Goal: Task Accomplishment & Management: Complete application form

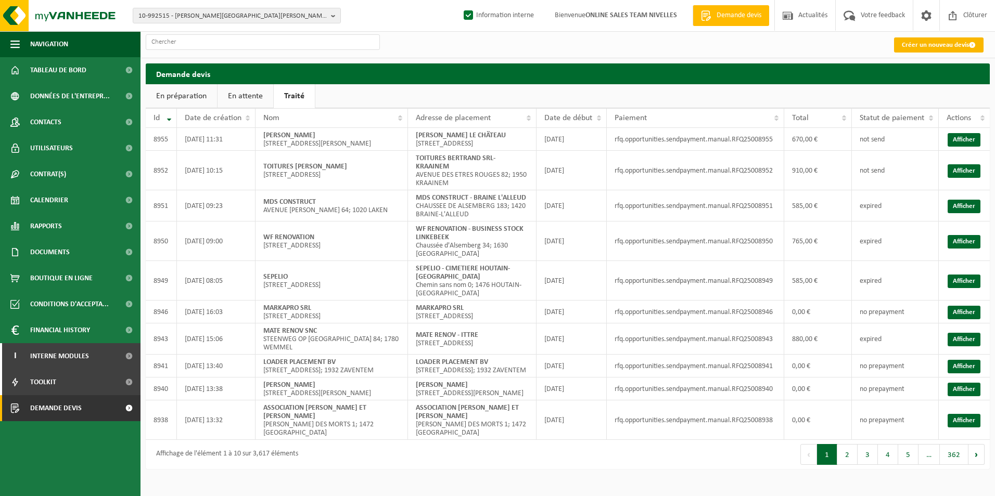
click at [915, 42] on link "Créer un nouveau devis" at bounding box center [938, 44] width 89 height 15
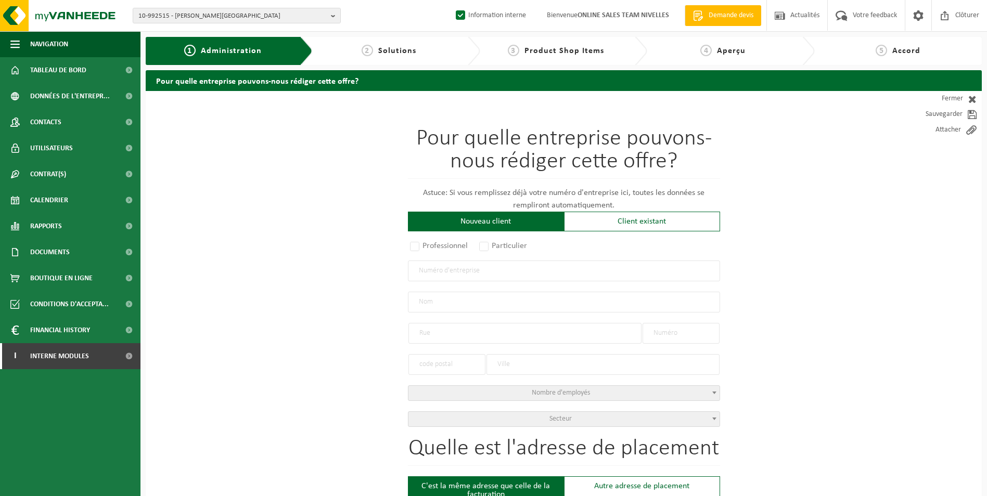
click at [605, 211] on p "Astuce: Si vous remplissez déjà votre numéro d'entreprise ici, toutes les donné…" at bounding box center [564, 199] width 312 height 25
click at [610, 225] on div "Client existant" at bounding box center [642, 222] width 156 height 20
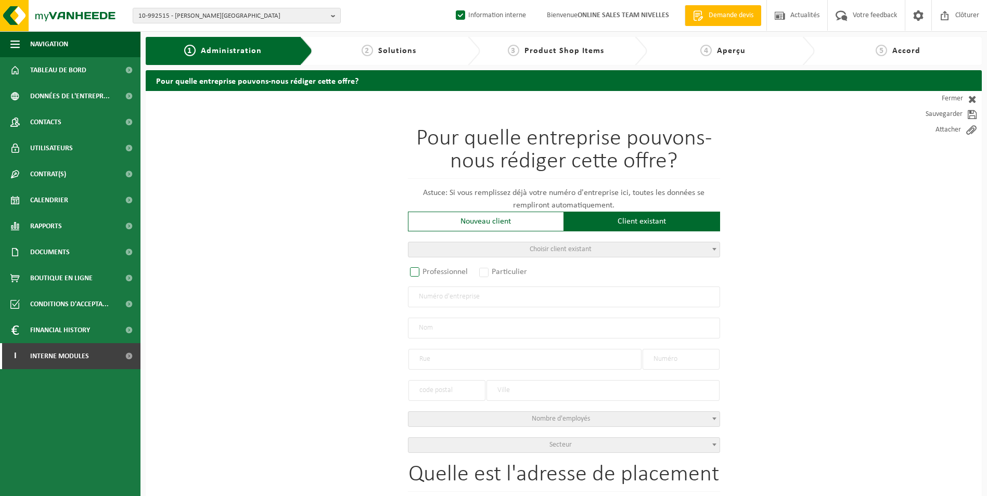
click at [425, 271] on label "Professionnel" at bounding box center [439, 272] width 63 height 15
click at [425, 271] on input "Professionnel" at bounding box center [428, 272] width 7 height 7
radio input "true"
click at [451, 303] on input "text" at bounding box center [564, 297] width 312 height 21
type input "0820755996"
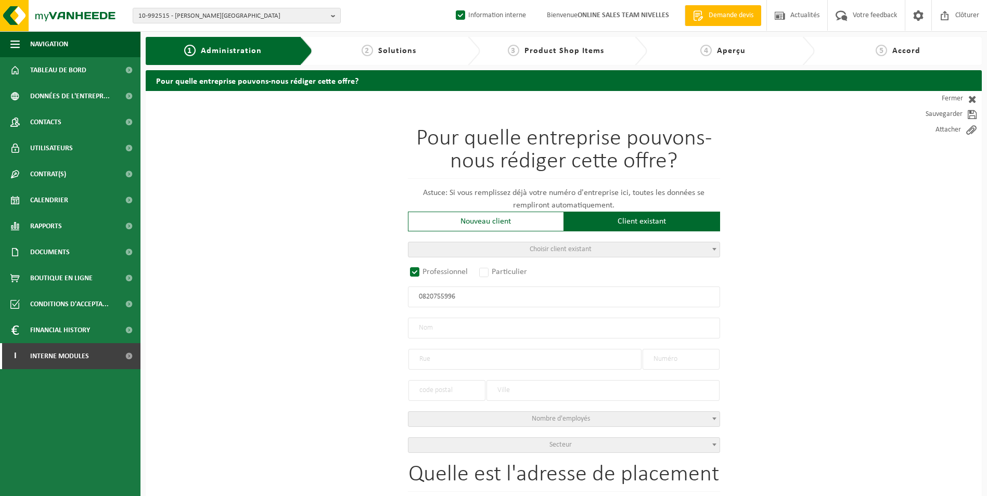
radio input "true"
radio input "false"
select select
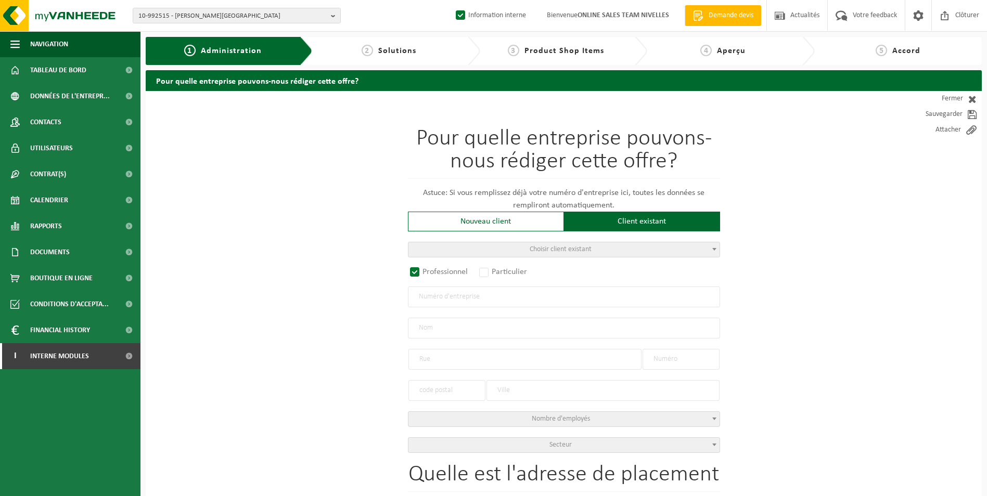
type input "PAILLE -TECH SCRL CV"
type input "RUE DE SAINT-GOBAIN, FRANIÈRE"
type input "7"
type input "5150"
type input "FLOREFFE"
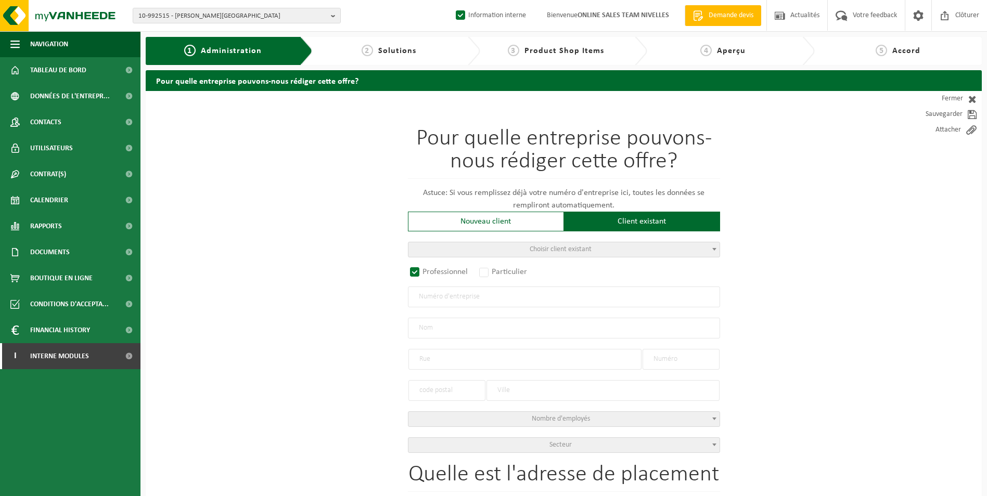
type input "2183950446"
select select
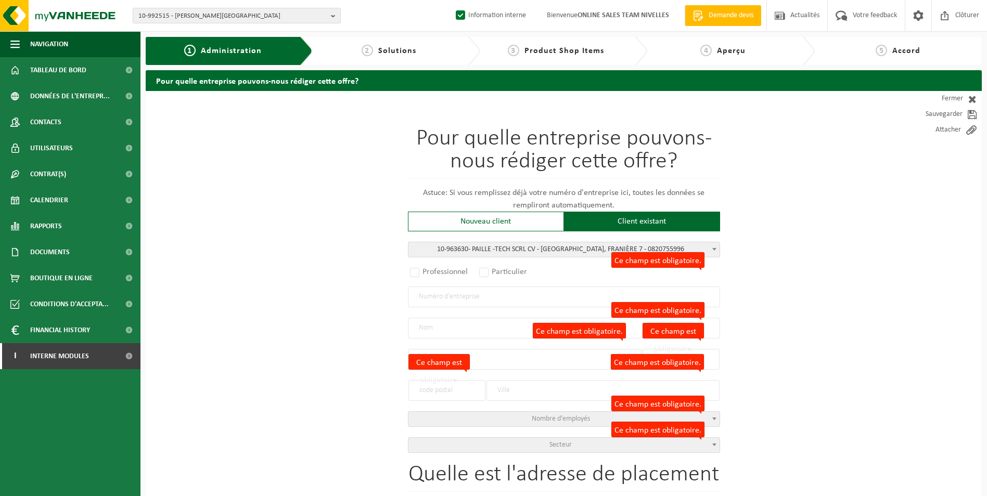
radio input "true"
select select "151223"
type input "0820.755.996"
type input "PAILLE -TECH SCRL CV"
type input "RUE DE SAINT-GOBAIN, FRANIÈRE"
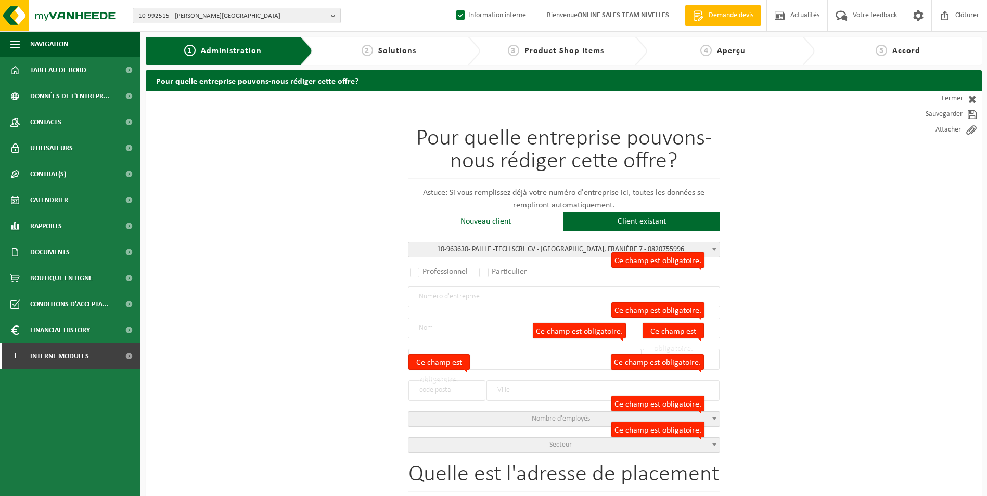
type input "7"
type input "5150"
type input "FLOREFFE"
select select
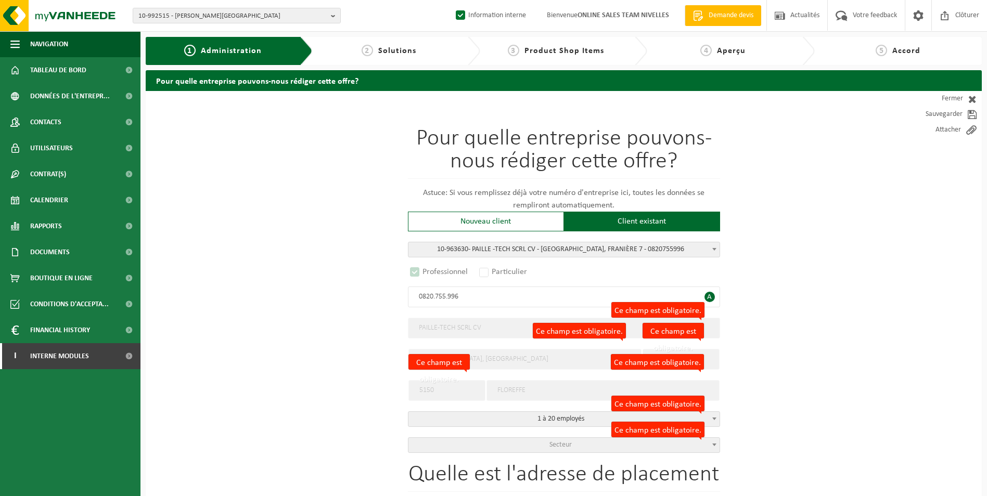
select select "D"
select select
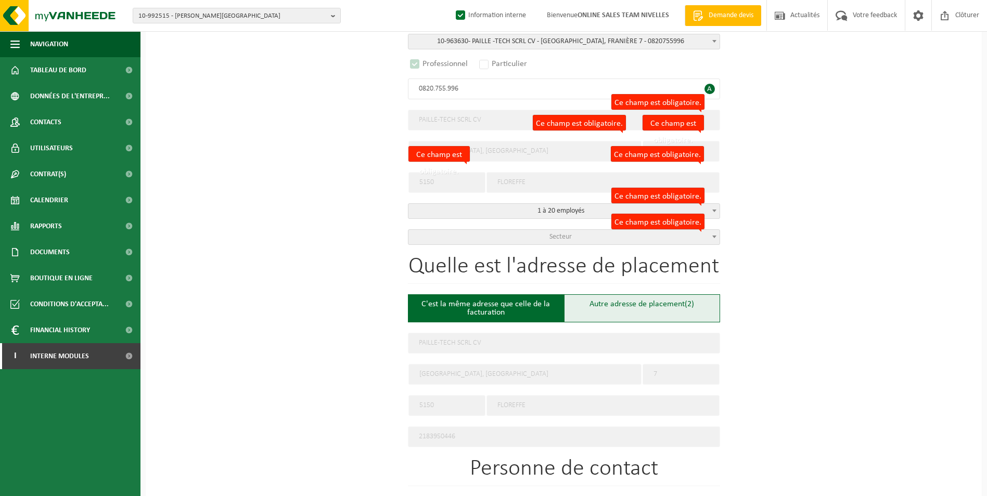
click at [625, 310] on div "Autre adresse de placement (2)" at bounding box center [642, 308] width 156 height 28
type input "Chantier -"
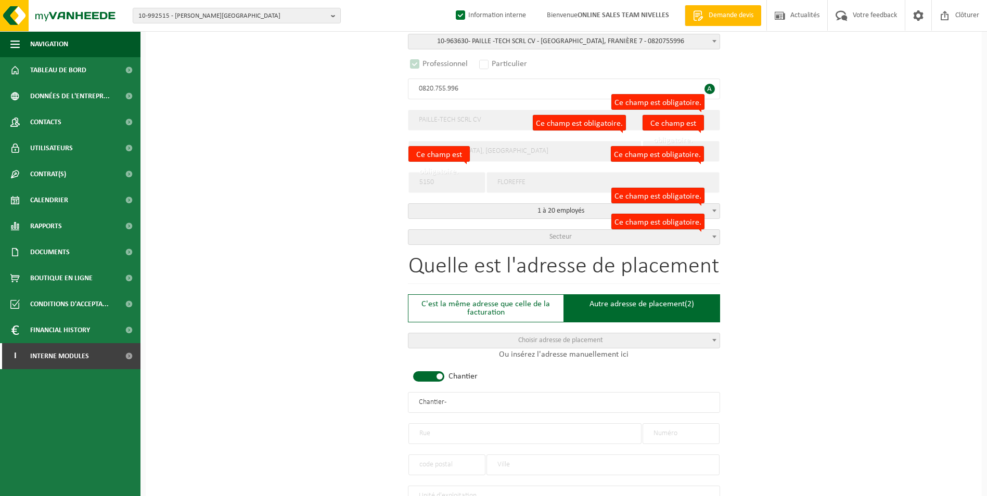
click at [430, 376] on span at bounding box center [428, 376] width 31 height 10
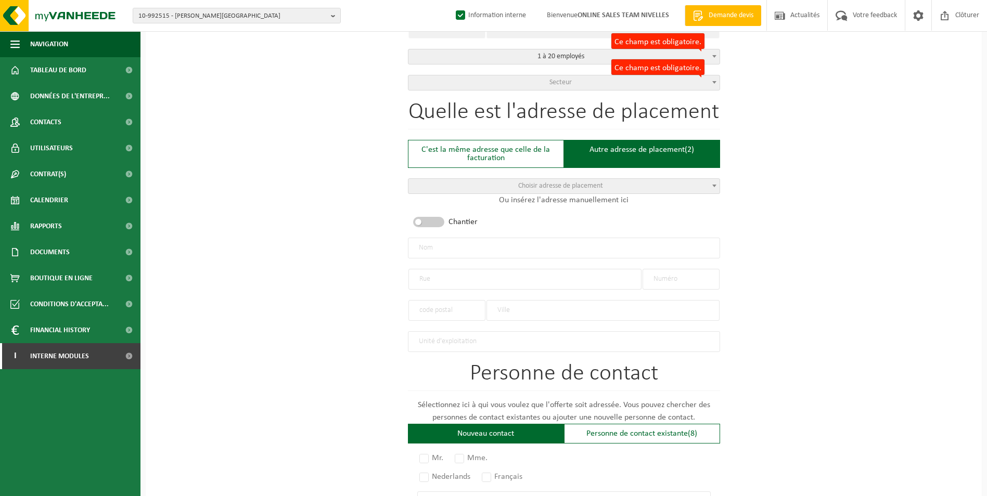
scroll to position [364, 0]
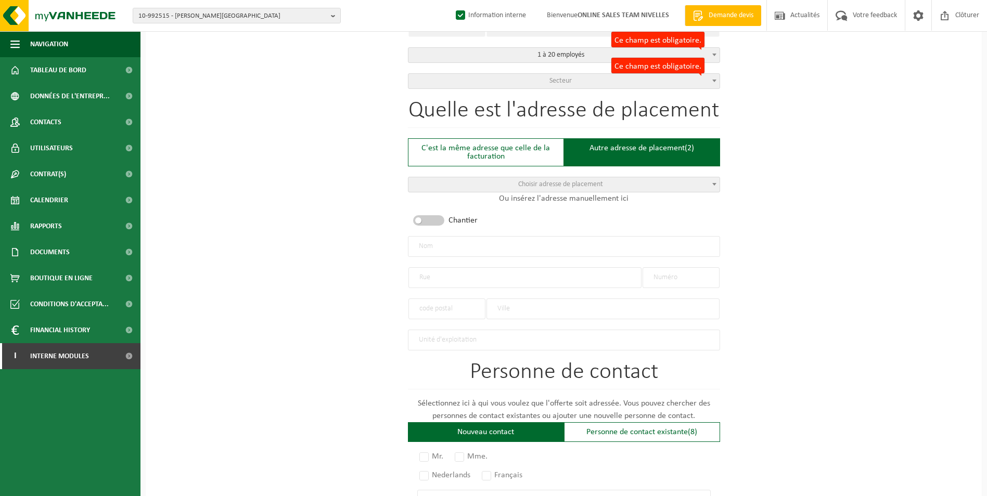
click at [484, 272] on input "text" at bounding box center [524, 277] width 233 height 21
type input "rue du village"
click at [678, 270] on input "text" at bounding box center [680, 277] width 77 height 21
type input "23"
click at [530, 304] on input "text" at bounding box center [602, 309] width 233 height 21
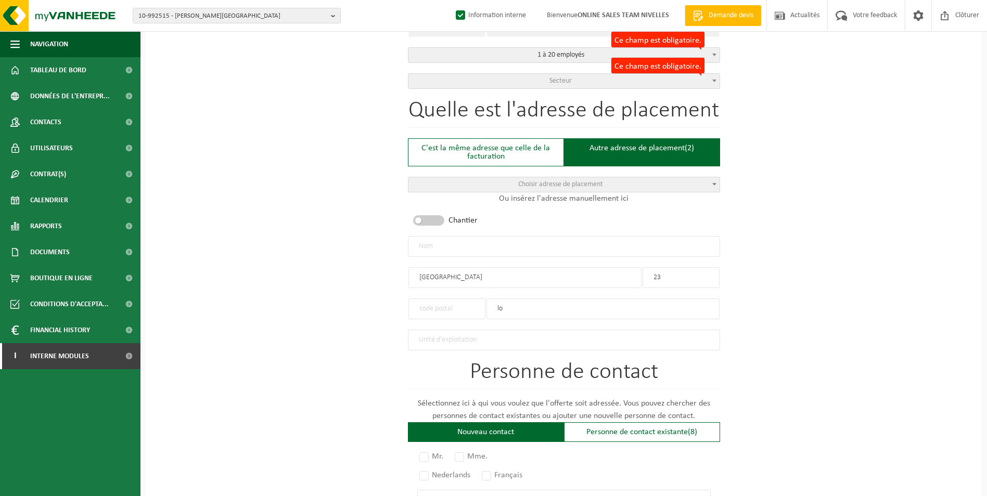
type input "l"
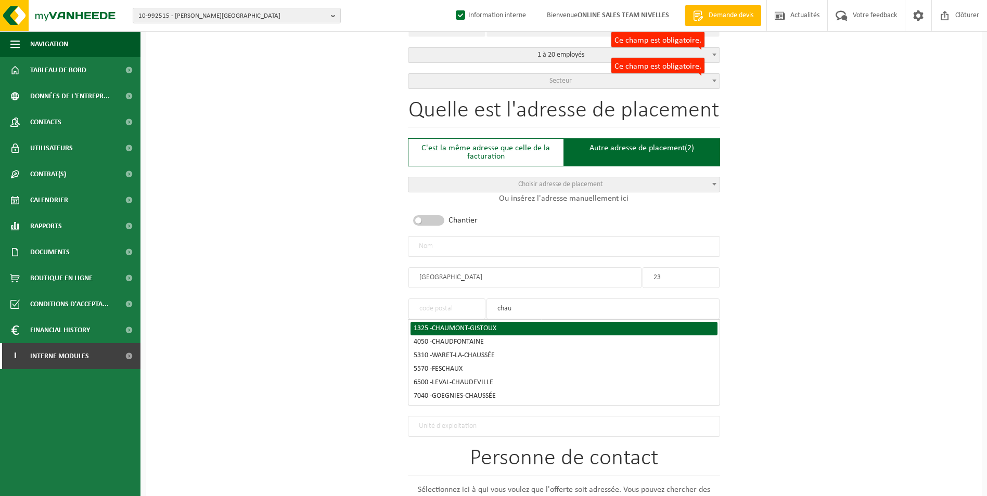
type input "chau"
click at [490, 325] on span "CHAUMONT-GISTOUX" at bounding box center [464, 329] width 65 height 8
type input "1325"
type input "CHAUMONT-GISTOUX"
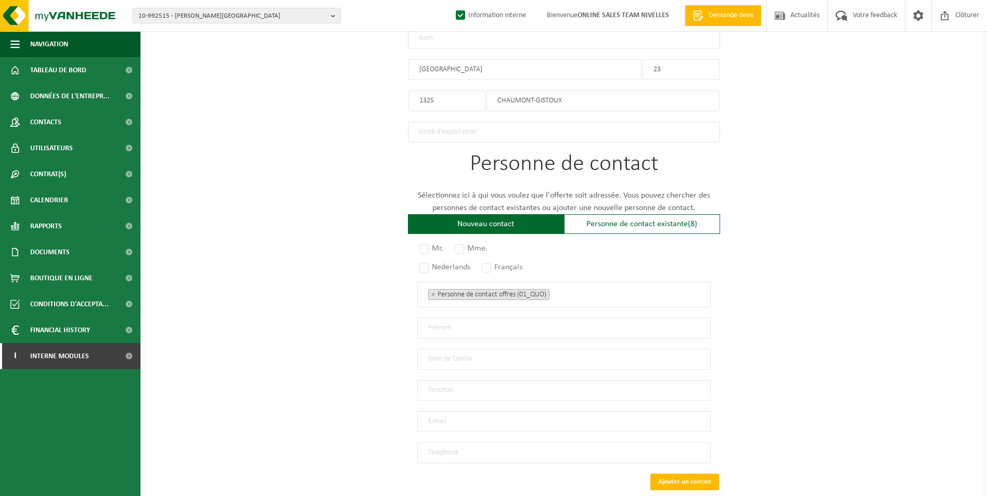
scroll to position [628, 0]
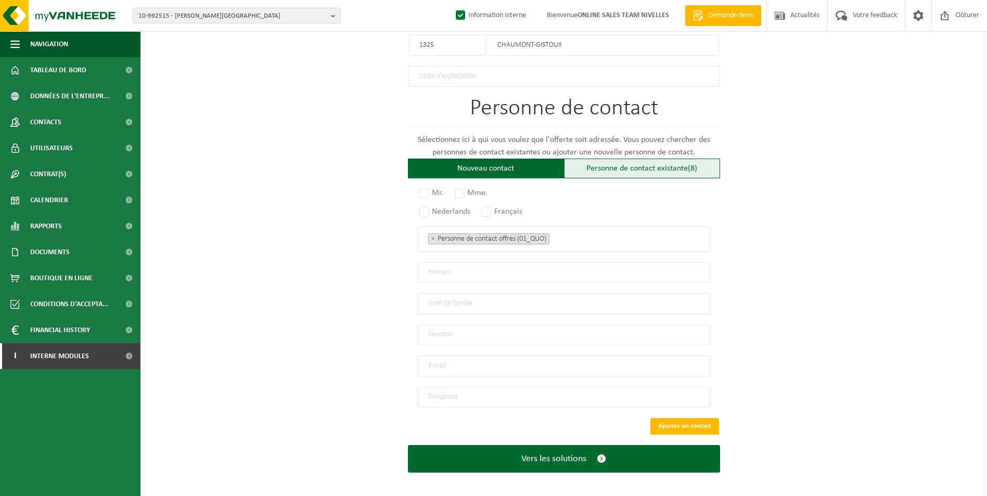
click at [599, 169] on div "Personne de contact existante (8)" at bounding box center [642, 169] width 156 height 20
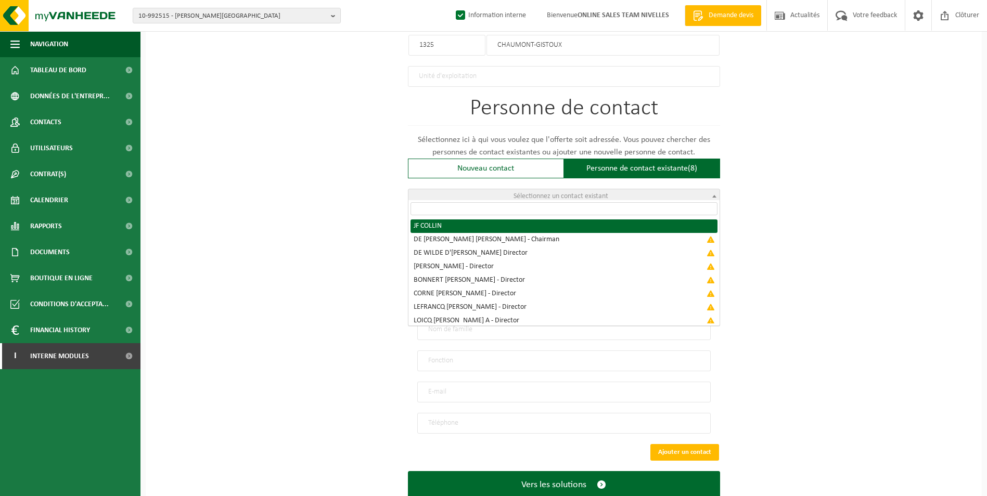
click at [578, 195] on span "Sélectionnez un contact existant" at bounding box center [560, 196] width 95 height 8
radio input "true"
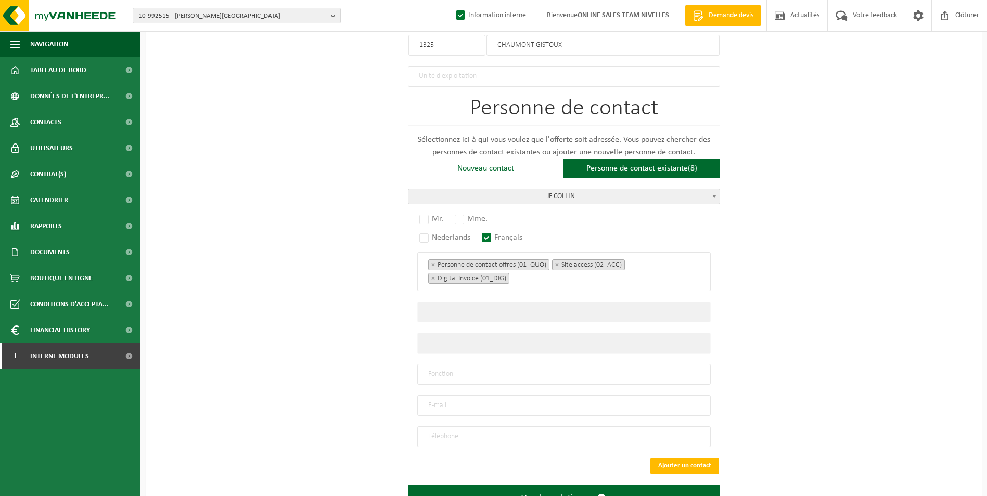
select select "{"code":"10-963631","firstname":"COLLIN","surname":"JF","gender":"Unknown","pos…"
type input "COLLIN"
type input "JF"
type input "jean-francois@pailletech.be"
type input "+32 473696582"
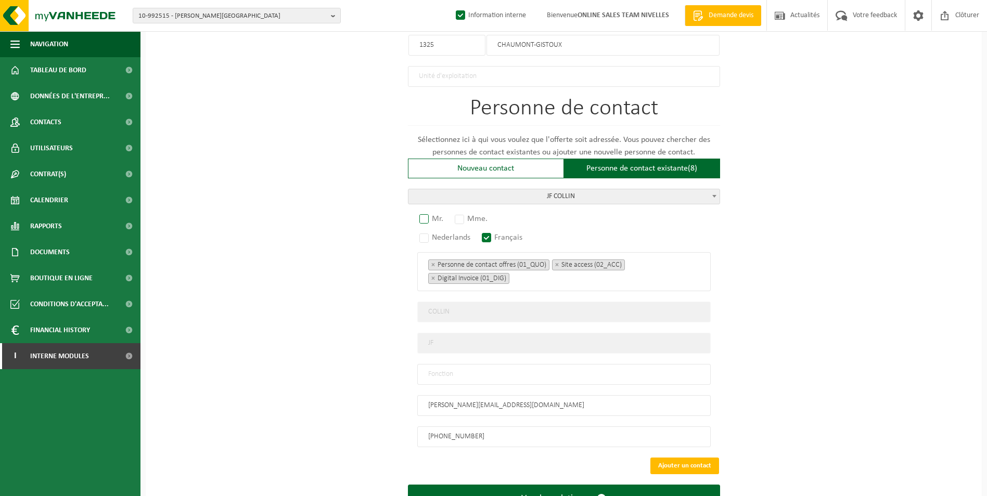
click at [424, 213] on label "Mr." at bounding box center [431, 219] width 29 height 15
radio input "true"
click at [448, 370] on input "text" at bounding box center [563, 374] width 293 height 21
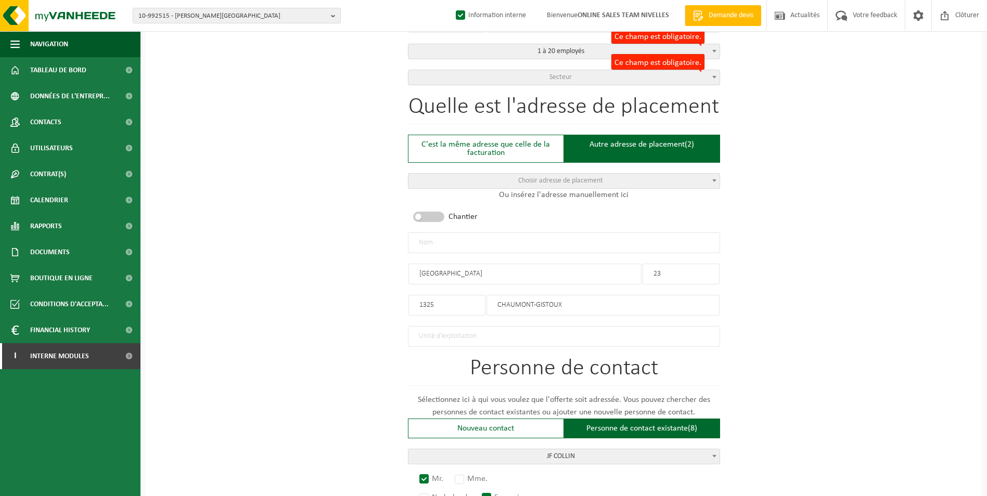
scroll to position [264, 0]
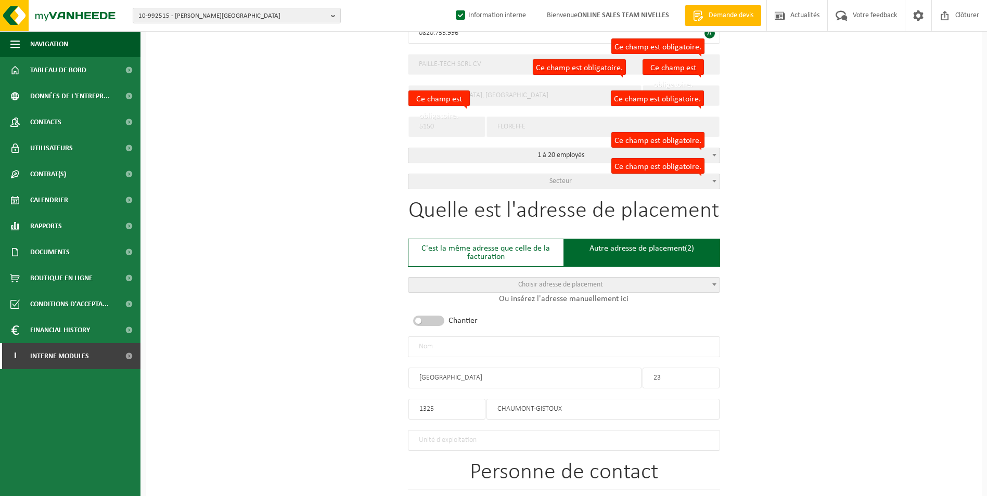
type input "contact"
click at [423, 374] on input "rue du village" at bounding box center [524, 378] width 233 height 21
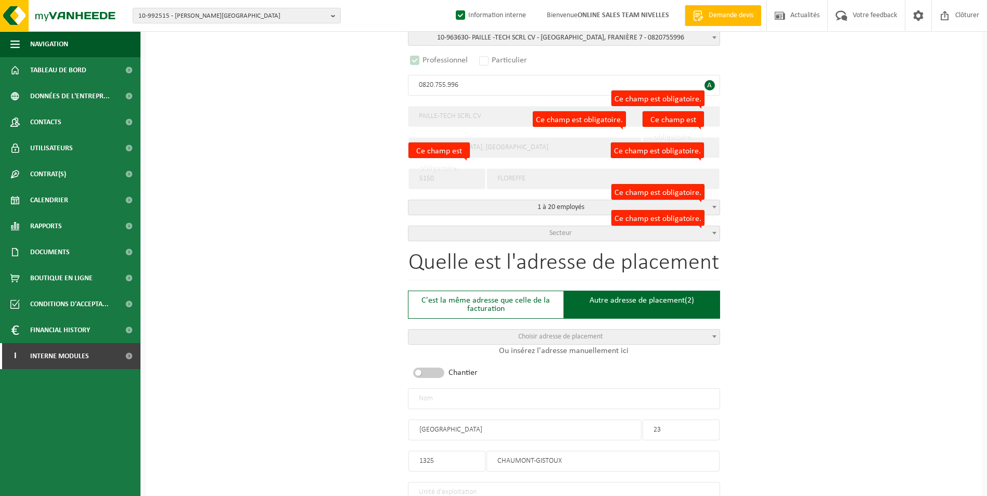
type input "Rue du village"
click at [498, 395] on input "text" at bounding box center [564, 399] width 312 height 21
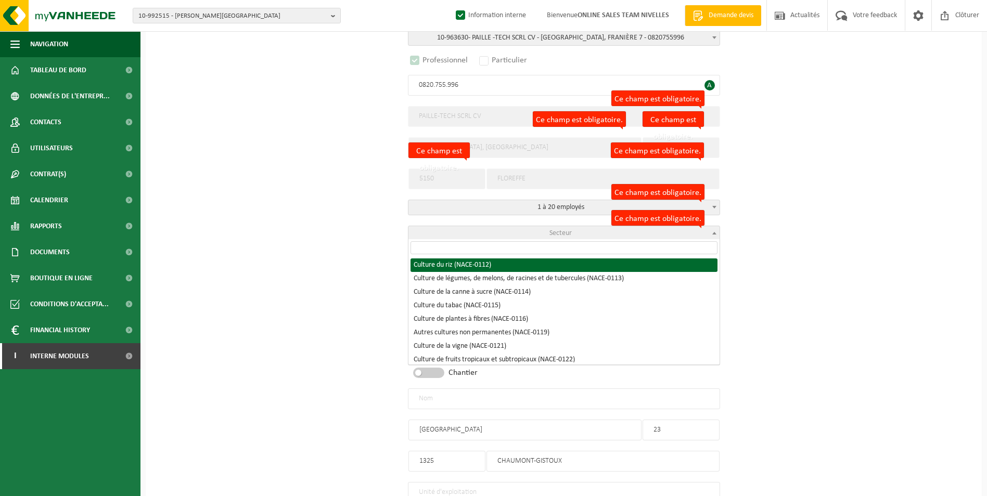
click at [522, 237] on span "Secteur" at bounding box center [563, 233] width 311 height 15
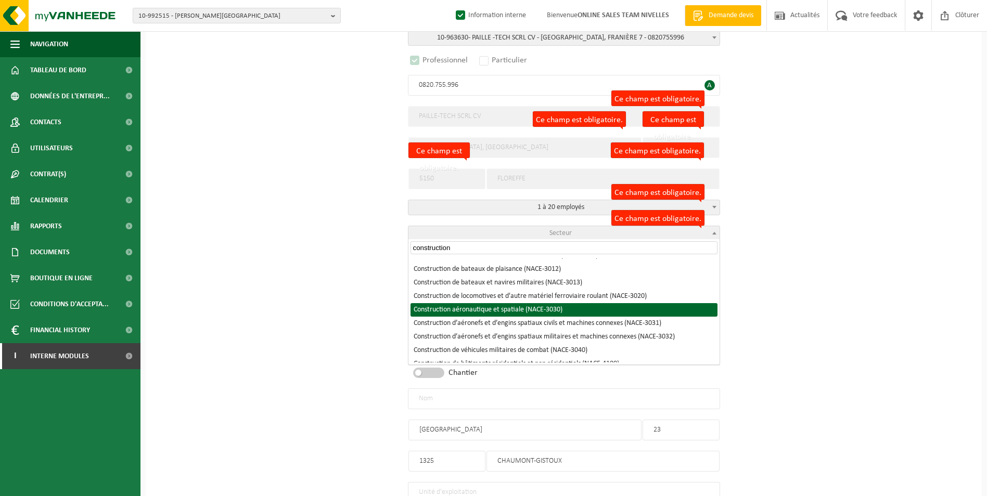
scroll to position [156, 0]
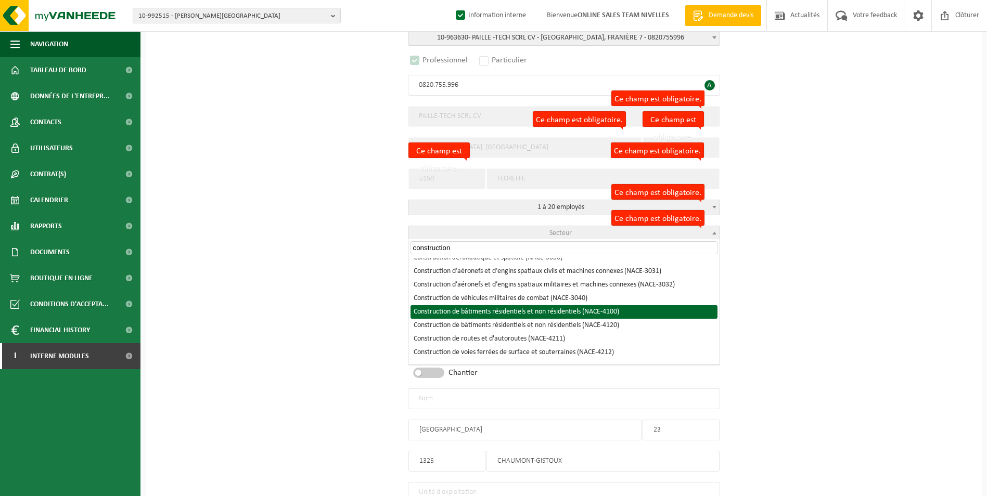
type input "construction"
select select "NACE_4100"
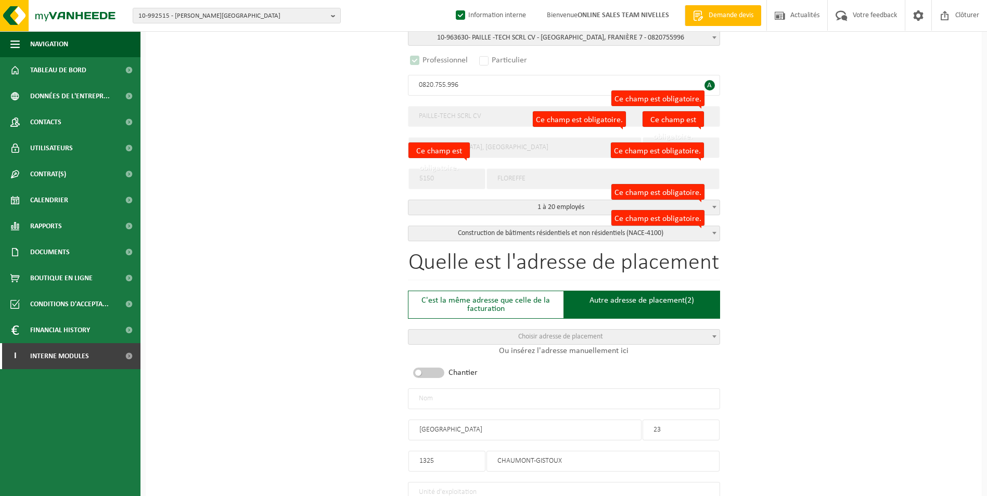
click at [484, 395] on input "text" at bounding box center [564, 399] width 312 height 21
type input "p"
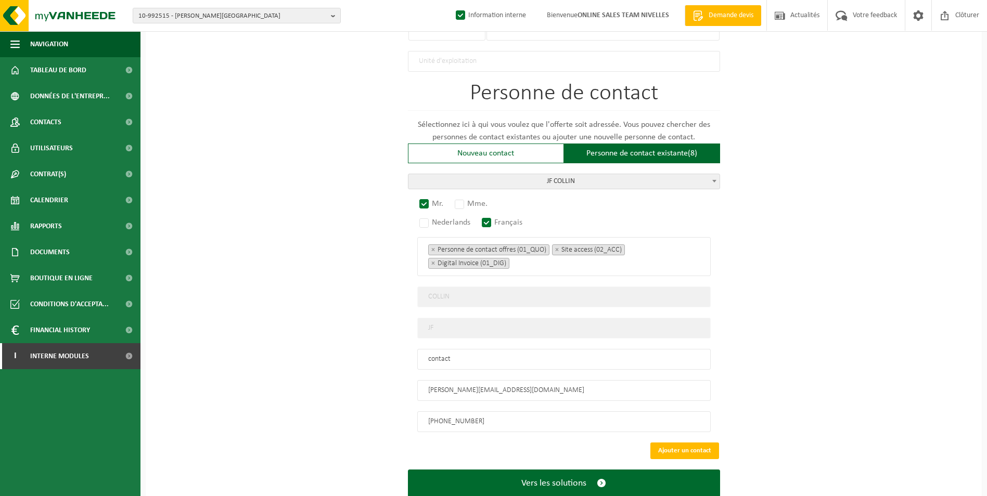
scroll to position [667, 0]
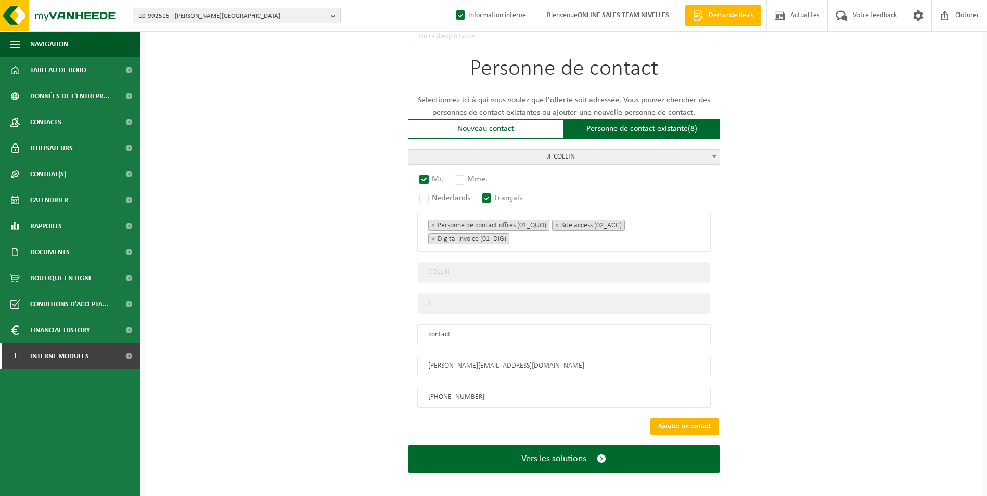
type input "PAILLE-TECH SCRL-CHAUMONT GISTOUX"
click at [669, 423] on button "Ajouter un contact" at bounding box center [684, 426] width 69 height 17
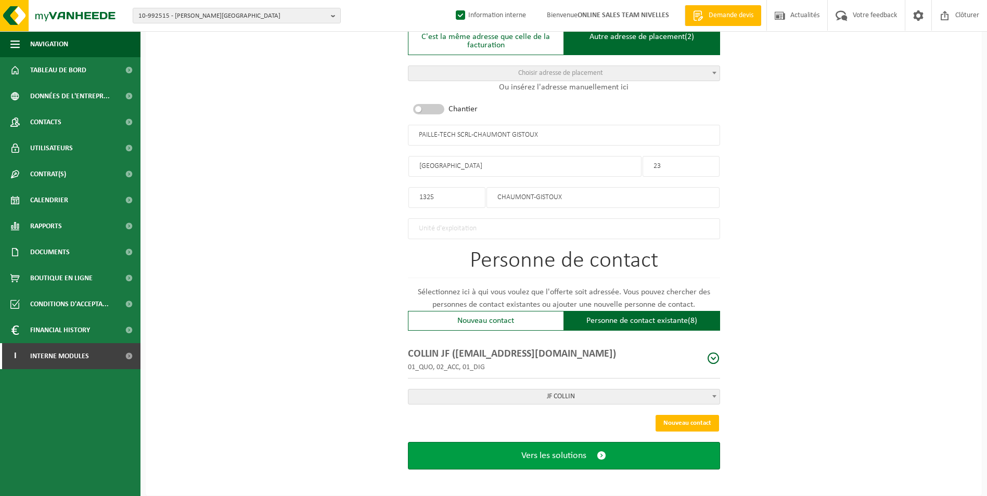
click at [566, 455] on span "Vers les solutions" at bounding box center [553, 455] width 65 height 11
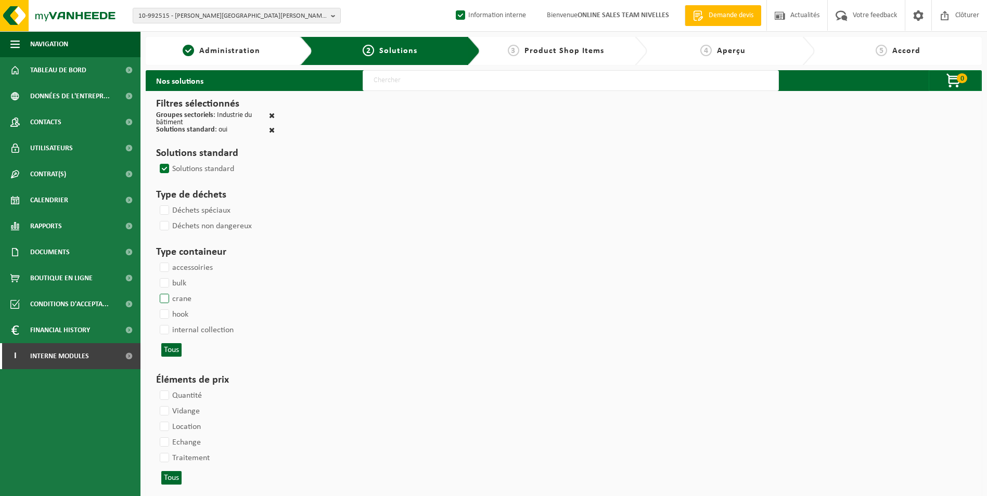
click at [169, 312] on label "hook" at bounding box center [173, 315] width 31 height 16
click at [156, 307] on input "hook" at bounding box center [156, 306] width 1 height 1
checkbox input "true"
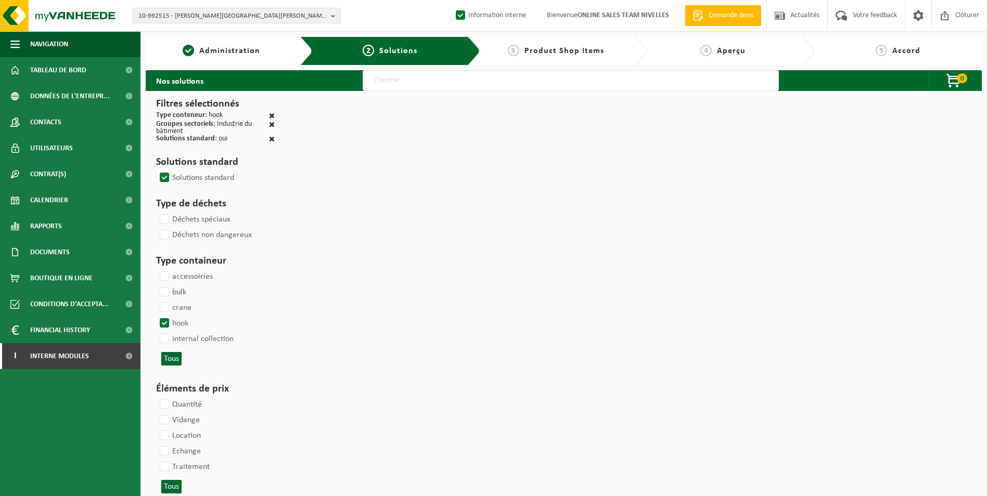
select select
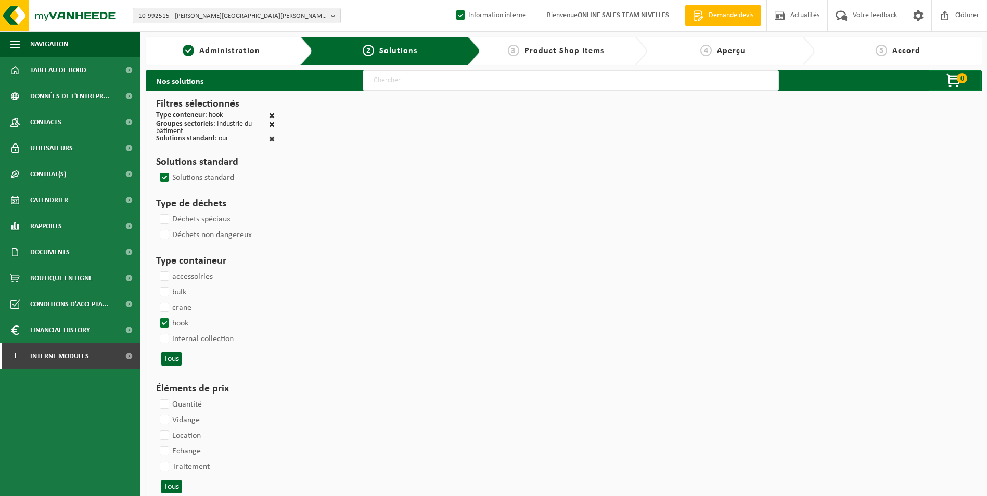
select select
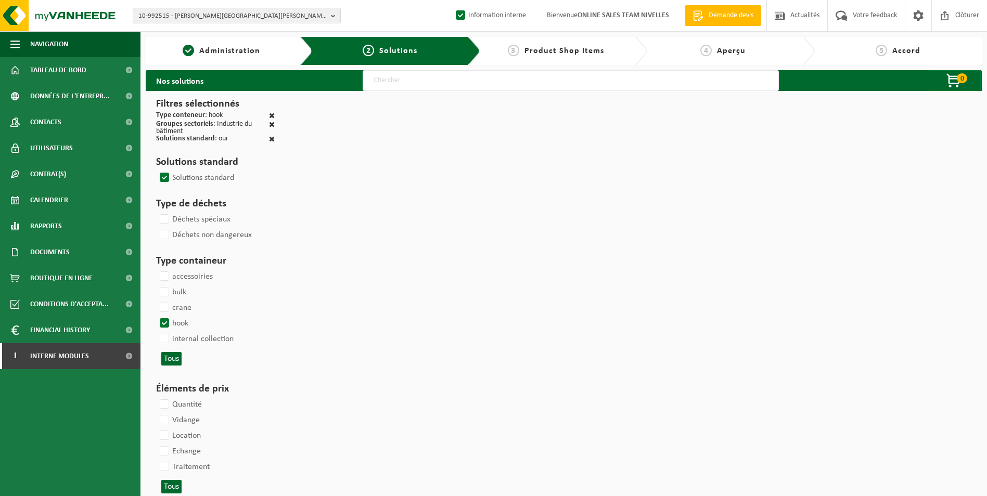
select select
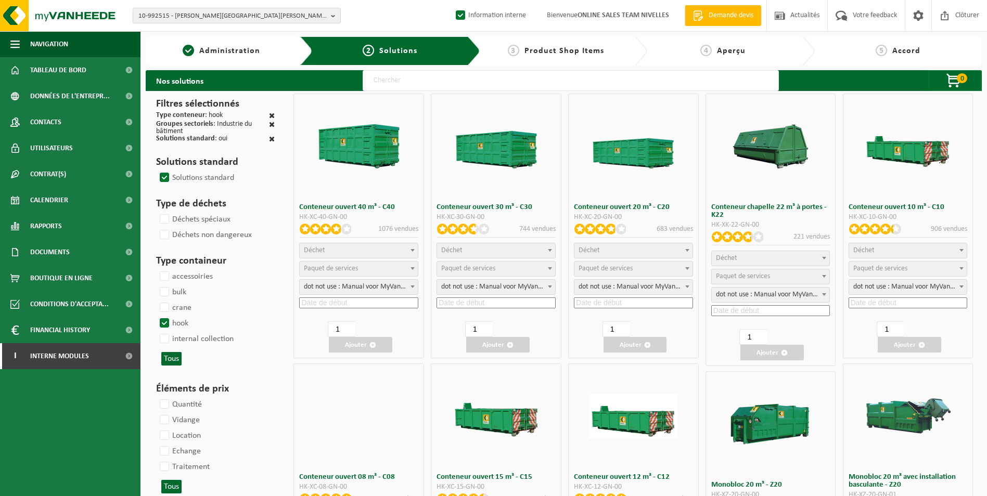
select select
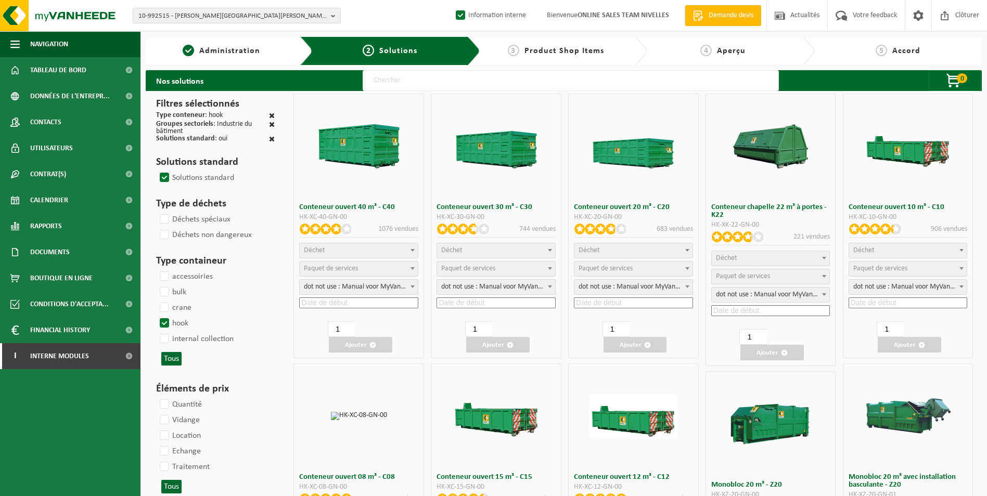
select select
select select "197"
select select
select select "8"
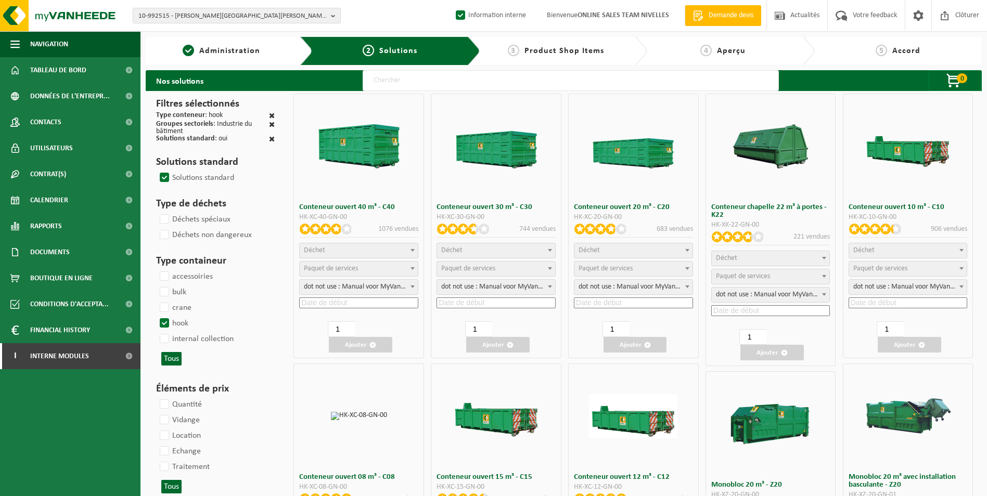
select select
select select "7"
select select
select select "7"
select select
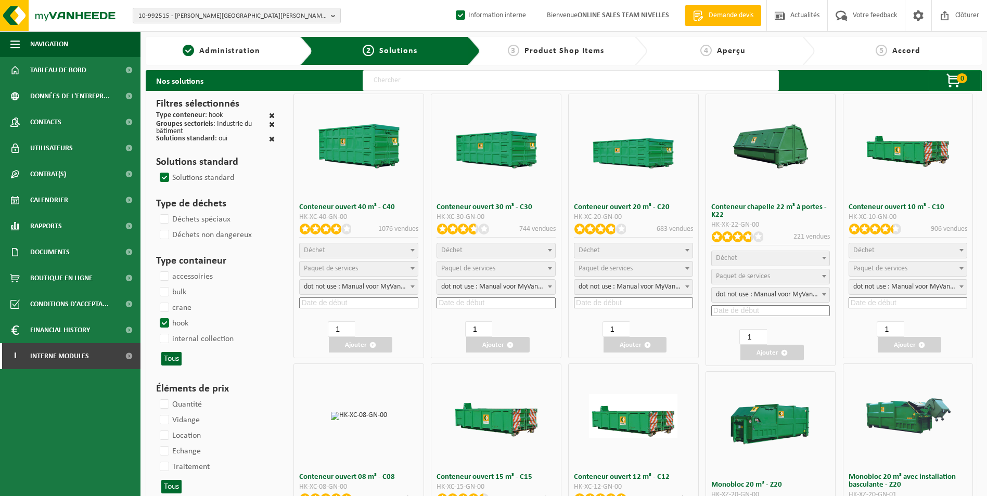
select select "25"
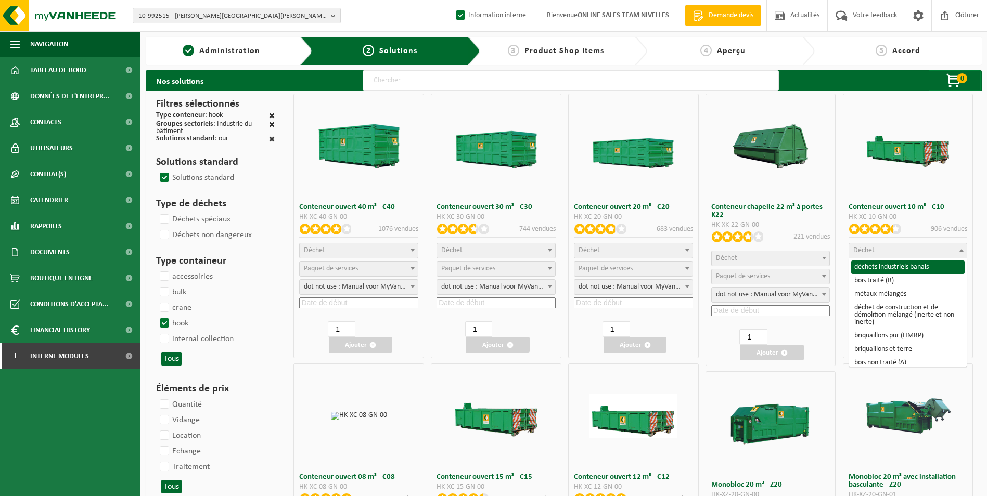
click at [936, 247] on span "Déchet" at bounding box center [908, 250] width 118 height 15
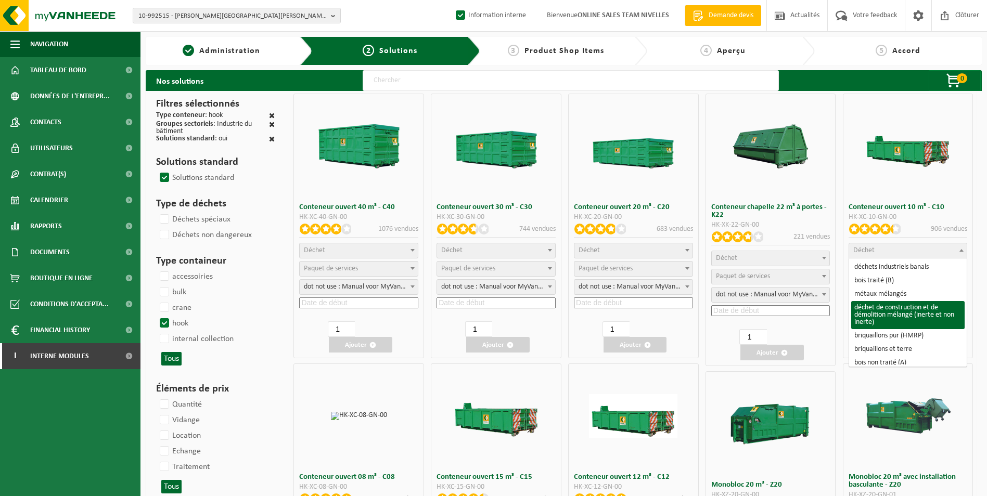
select select "31"
select select
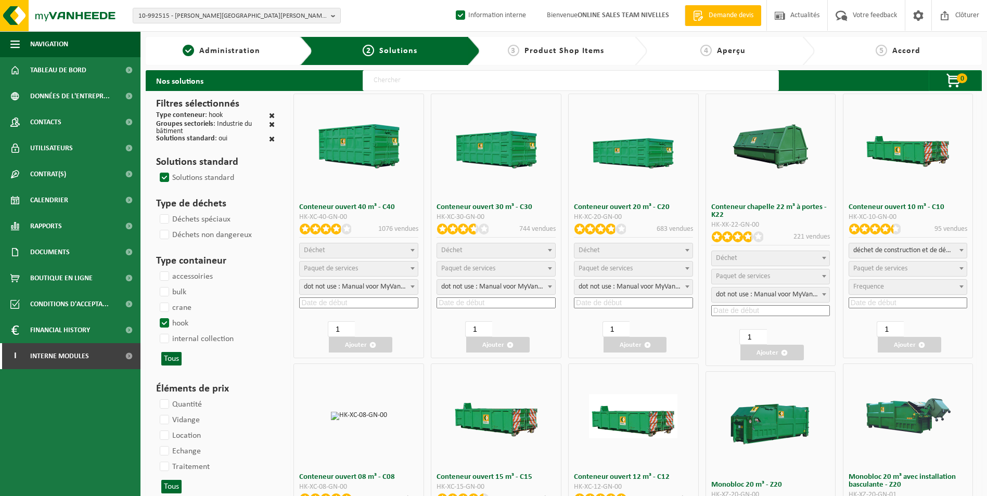
click at [897, 267] on span "Paquet de services" at bounding box center [880, 269] width 54 height 8
select select "197"
select select "25"
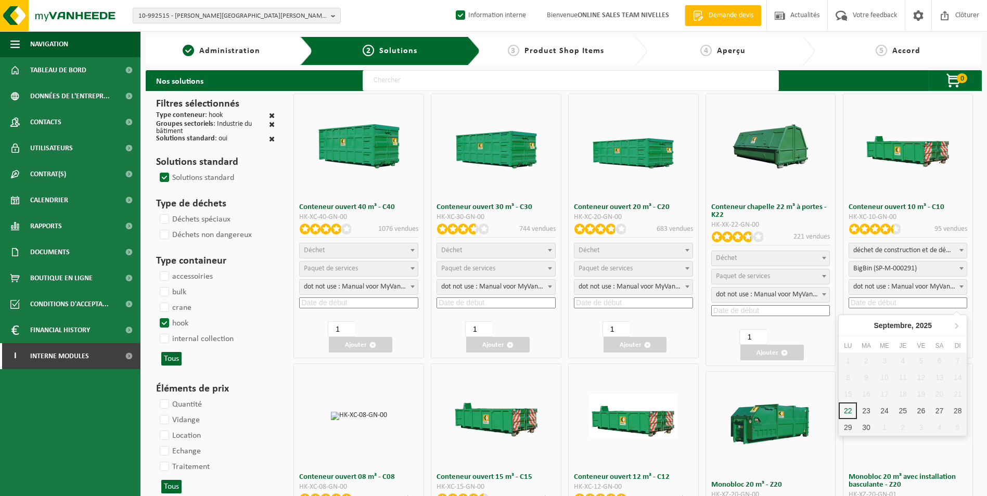
click at [893, 302] on input at bounding box center [907, 303] width 119 height 11
click at [867, 408] on div "23" at bounding box center [866, 411] width 18 height 17
type input "2025-09-23"
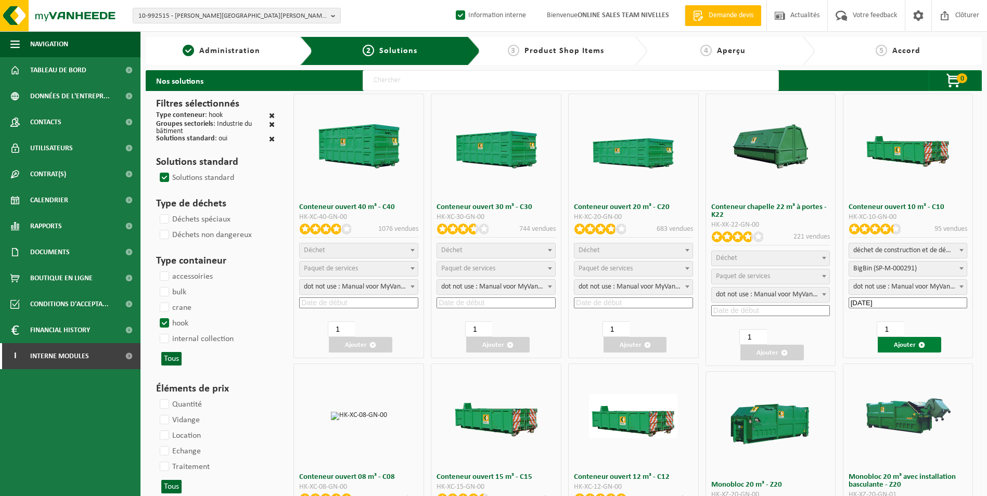
click at [894, 347] on button "Ajouter" at bounding box center [909, 345] width 63 height 16
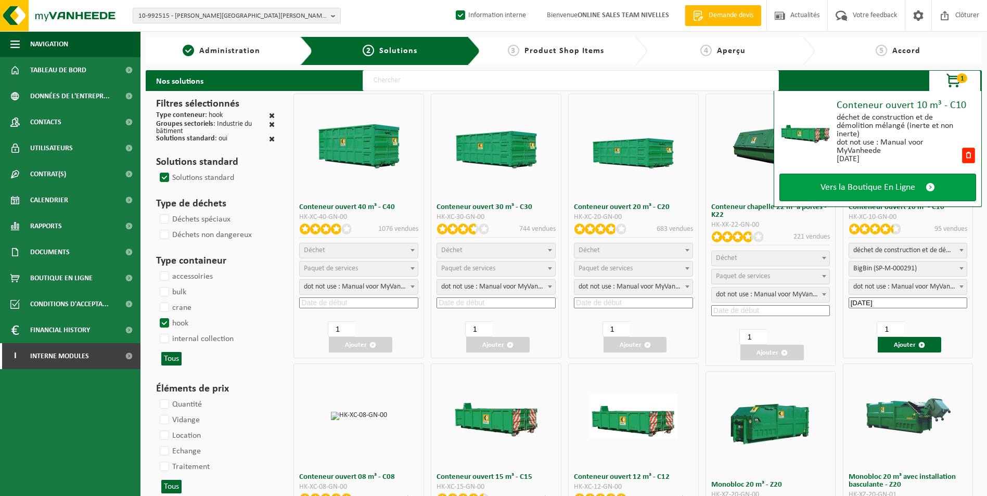
click at [888, 182] on span "Vers la Boutique En Ligne" at bounding box center [867, 187] width 95 height 11
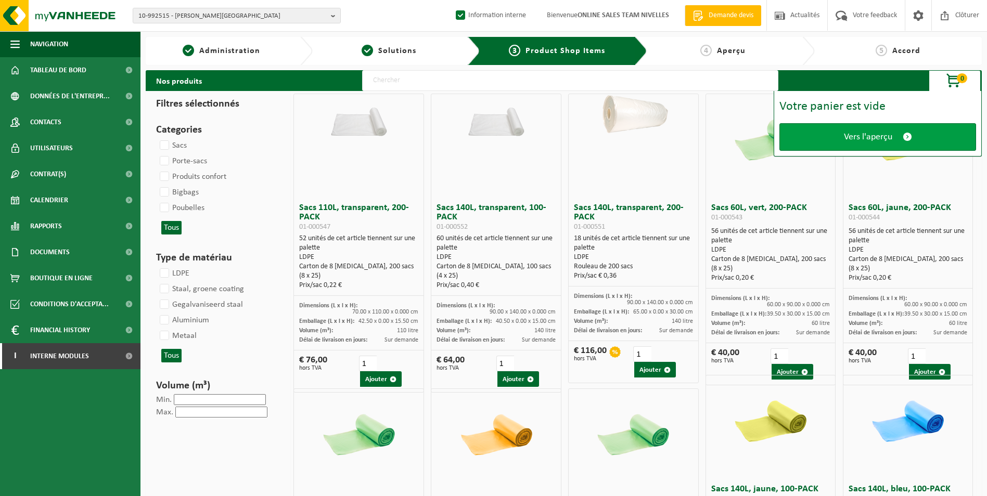
click at [888, 136] on span "Vers l'aperçu" at bounding box center [868, 137] width 48 height 11
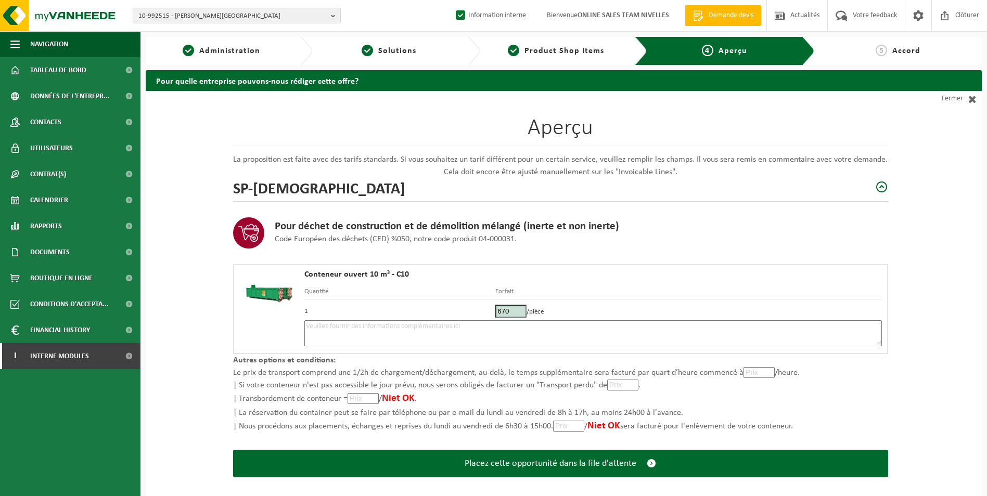
click at [430, 332] on textarea at bounding box center [592, 333] width 577 height 26
type textarea "p"
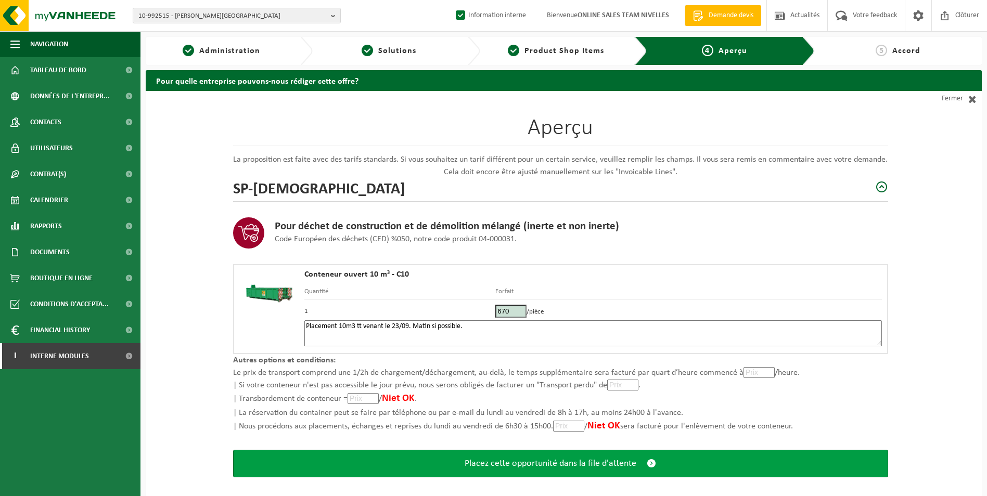
type textarea "Placement 10m3 tt venant le 23/09. Matin si possible."
click at [548, 466] on span "Placez cette opportunité dans la file d'attente" at bounding box center [551, 463] width 172 height 11
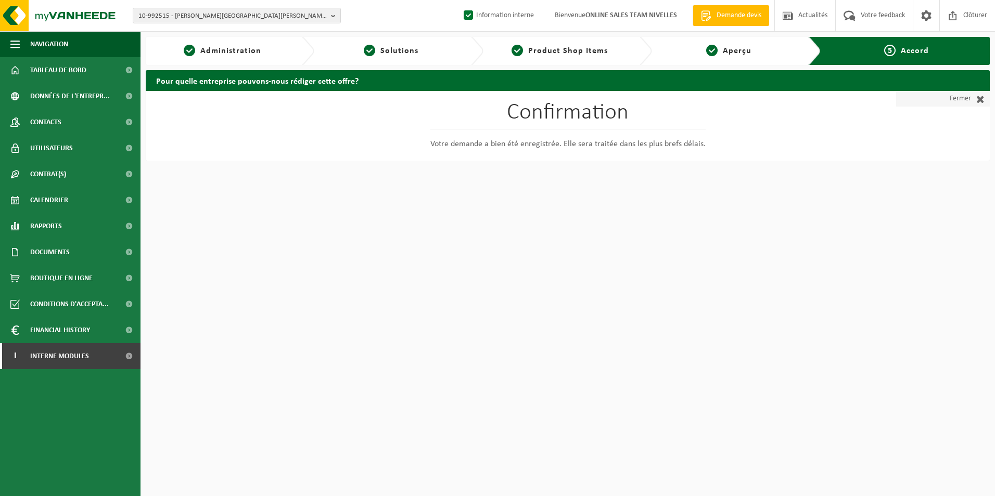
click at [965, 98] on link "Fermer" at bounding box center [943, 99] width 94 height 16
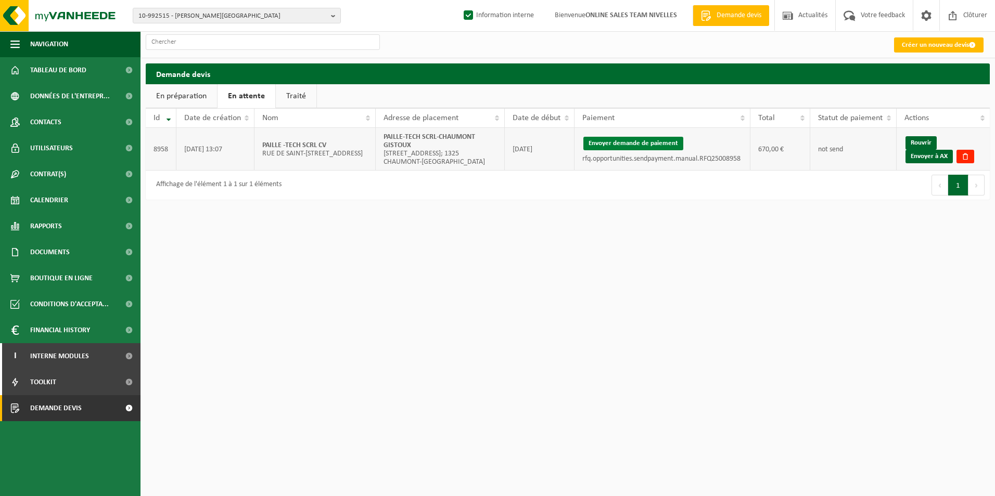
click at [646, 140] on button "Envoyer demande de paiement" at bounding box center [633, 144] width 100 height 14
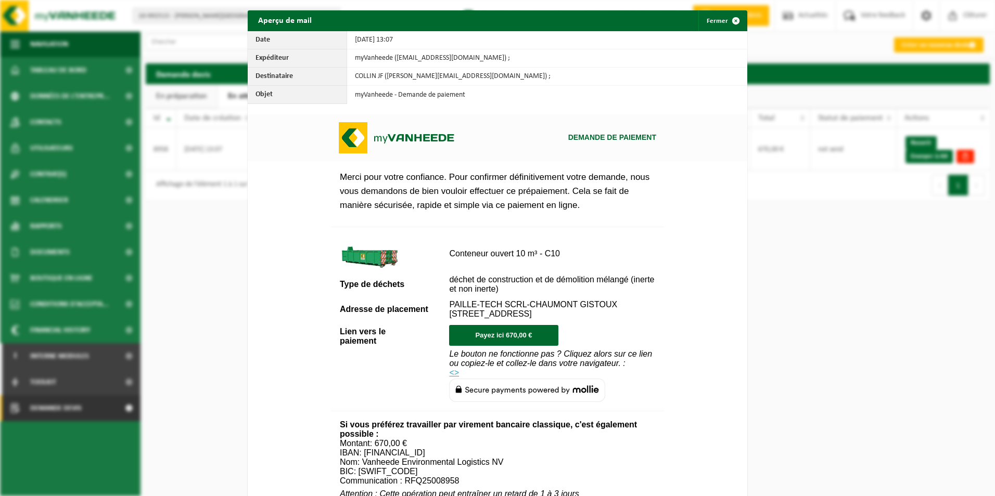
scroll to position [377, 0]
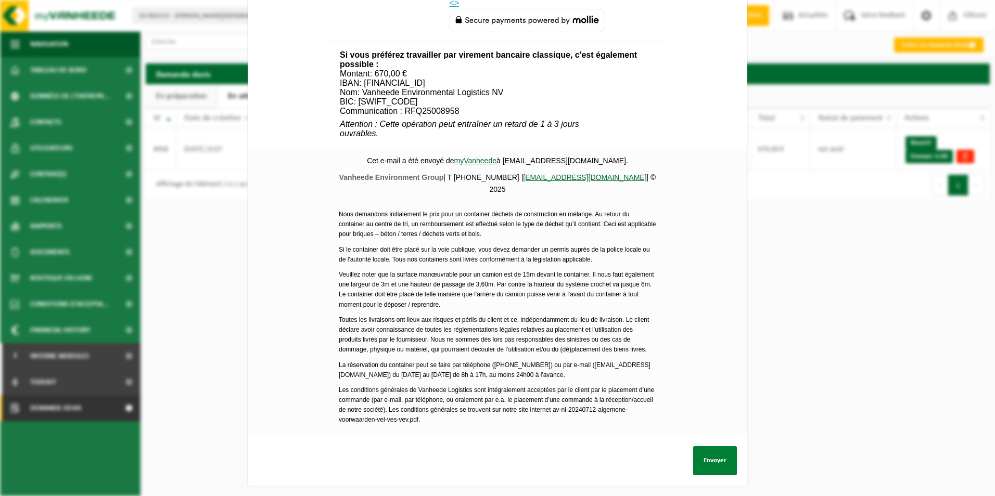
click at [710, 453] on button "Envoyer" at bounding box center [715, 460] width 44 height 29
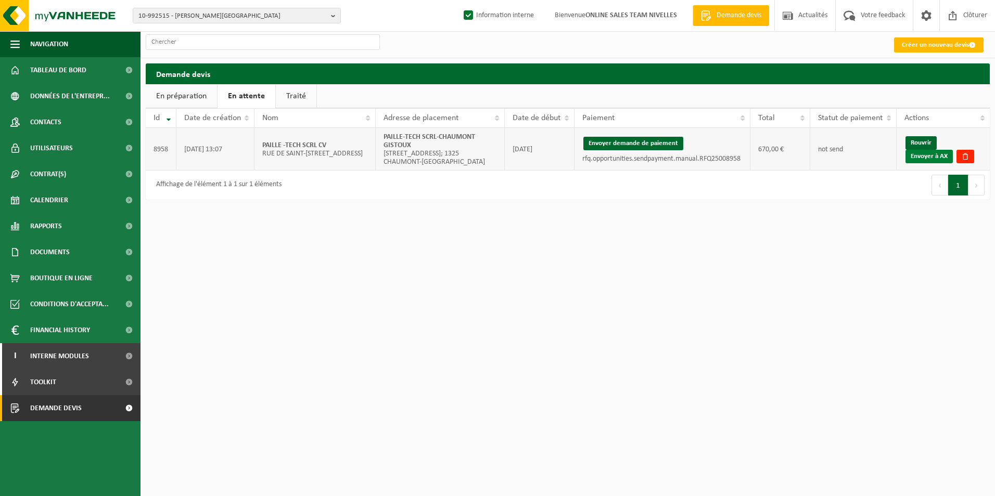
click at [933, 157] on link "Envoyer à AX" at bounding box center [928, 157] width 47 height 14
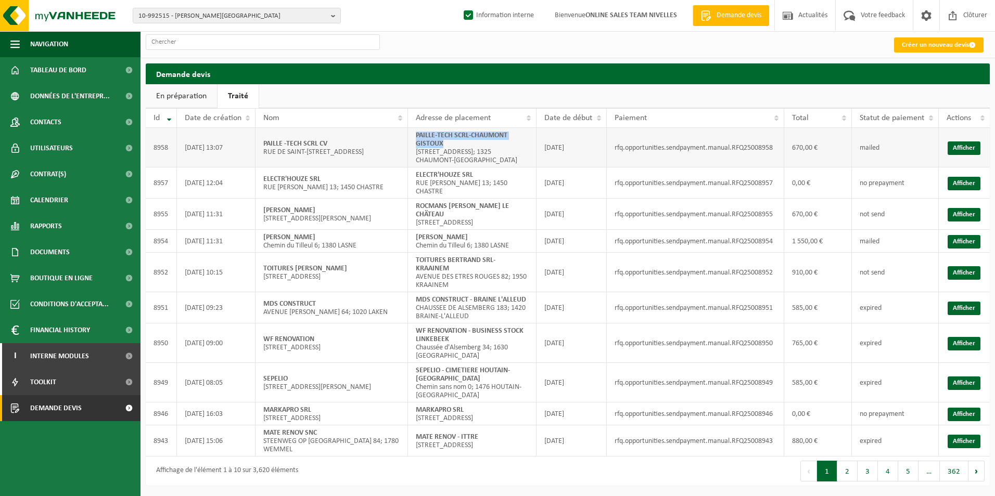
drag, startPoint x: 416, startPoint y: 136, endPoint x: 458, endPoint y: 144, distance: 43.4
click at [458, 144] on td "PAILLE-TECH SCRL-CHAUMONT GISTOUX [STREET_ADDRESS]; 1325 [GEOGRAPHIC_DATA]" at bounding box center [472, 148] width 128 height 40
copy strong "PAILLE-TECH SCRL-CHAUMONT GISTOUX"
